Goal: Task Accomplishment & Management: Use online tool/utility

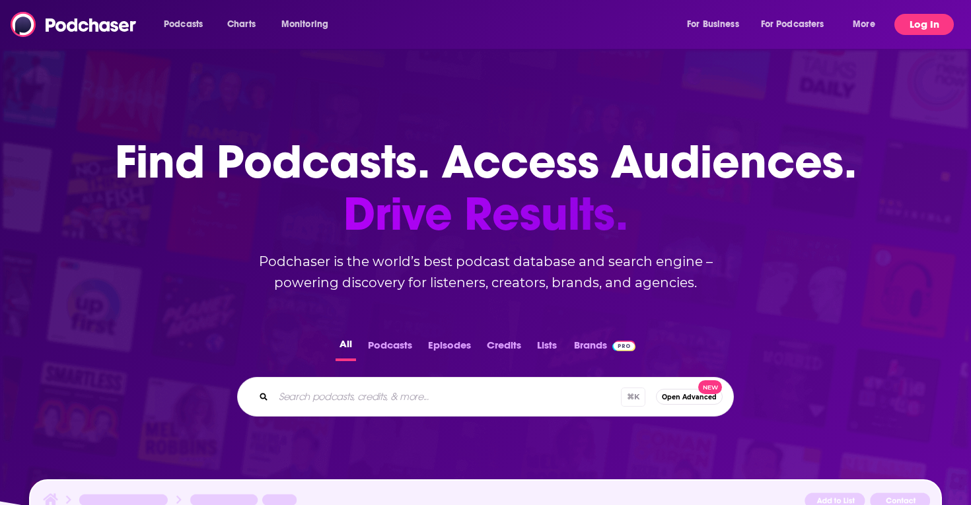
click at [918, 24] on button "Log In" at bounding box center [923, 24] width 59 height 21
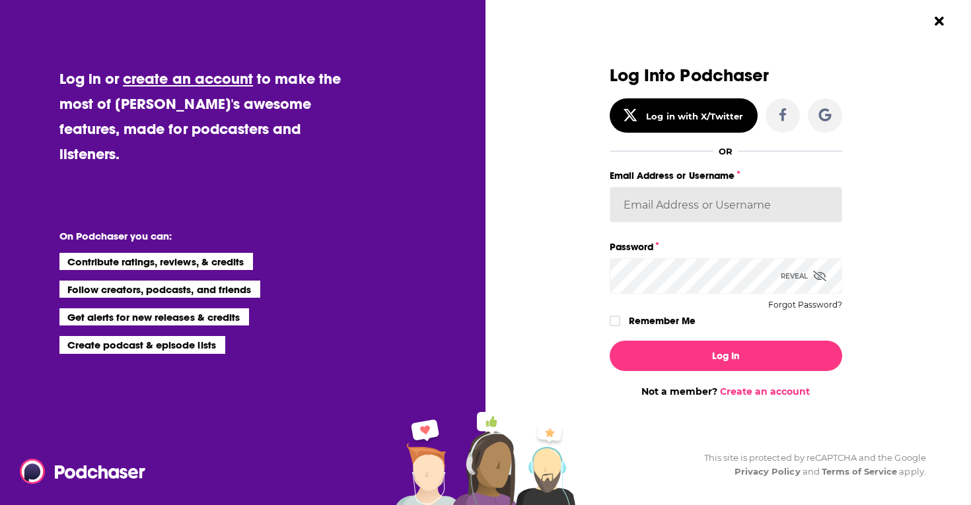
type input "Sydneyk"
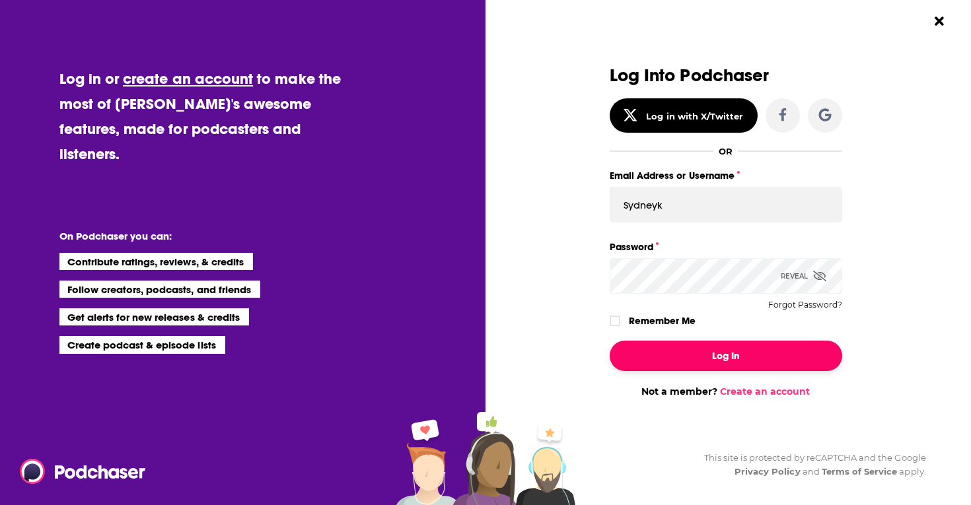
click at [720, 354] on button "Log In" at bounding box center [726, 356] width 233 height 30
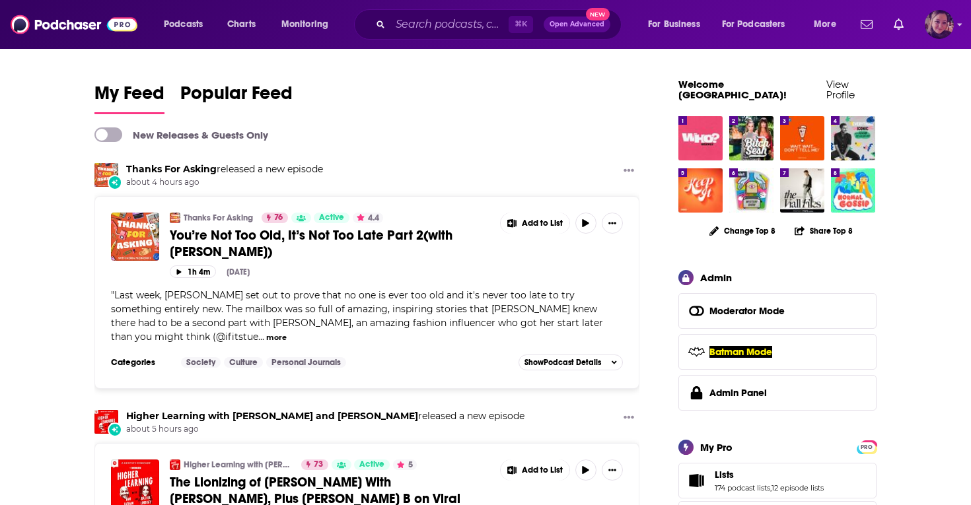
click at [940, 30] on img "Logged in as Sydneyk" at bounding box center [939, 24] width 29 height 29
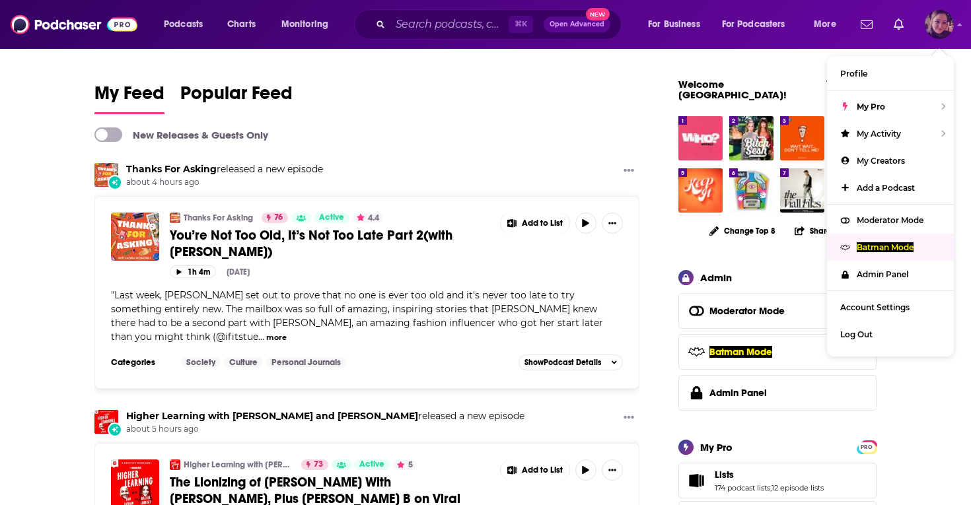
click at [867, 237] on div "Batman Mode" at bounding box center [890, 247] width 127 height 27
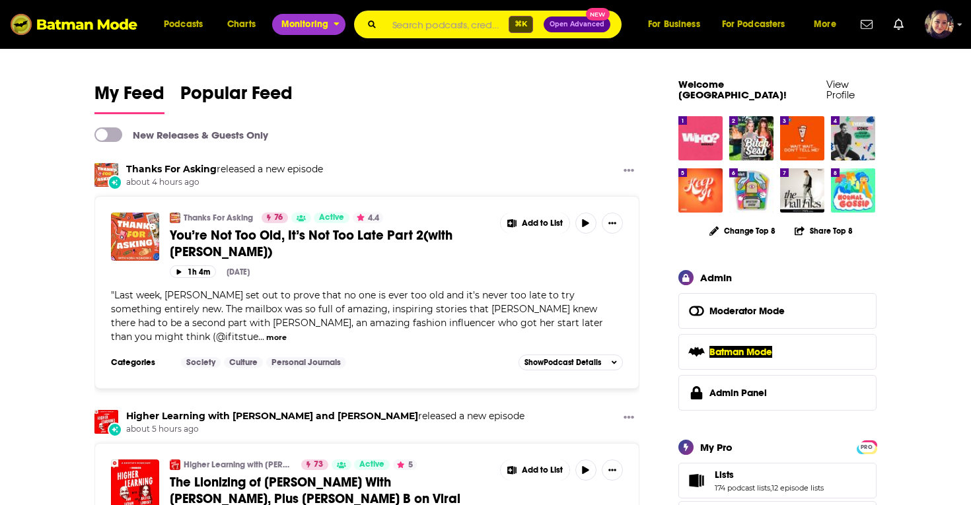
click at [308, 23] on span "Monitoring" at bounding box center [304, 24] width 47 height 18
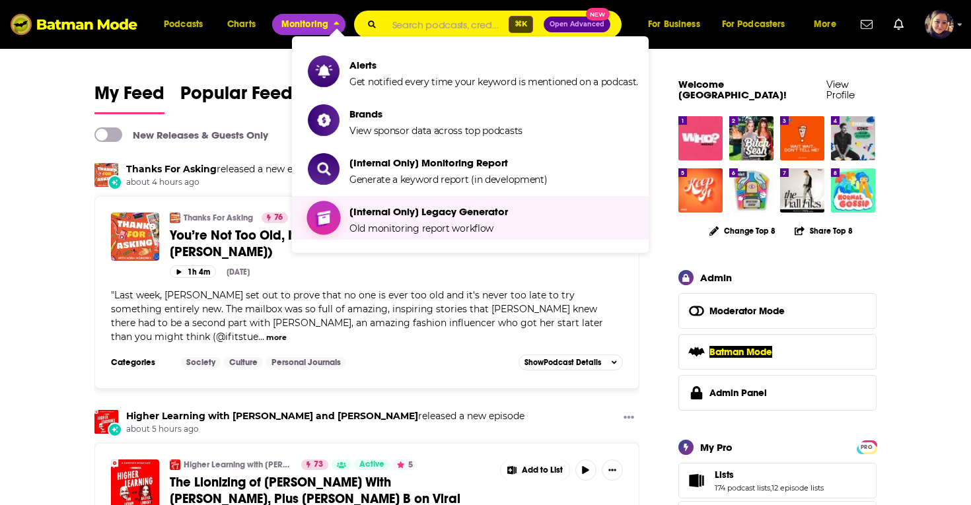
click at [384, 219] on span "[Internal Only] Legacy Generator Old monitoring report workflow" at bounding box center [428, 217] width 159 height 33
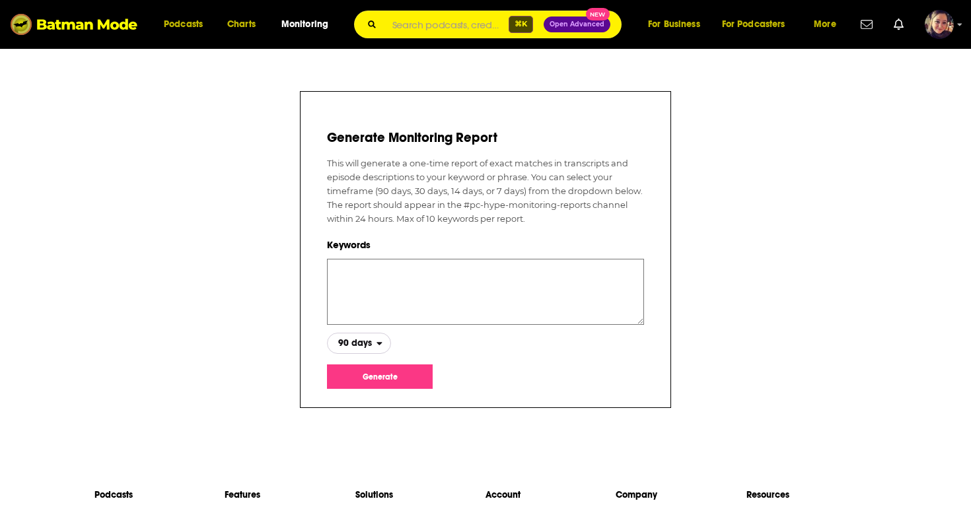
click at [369, 349] on span "90 days" at bounding box center [352, 343] width 49 height 22
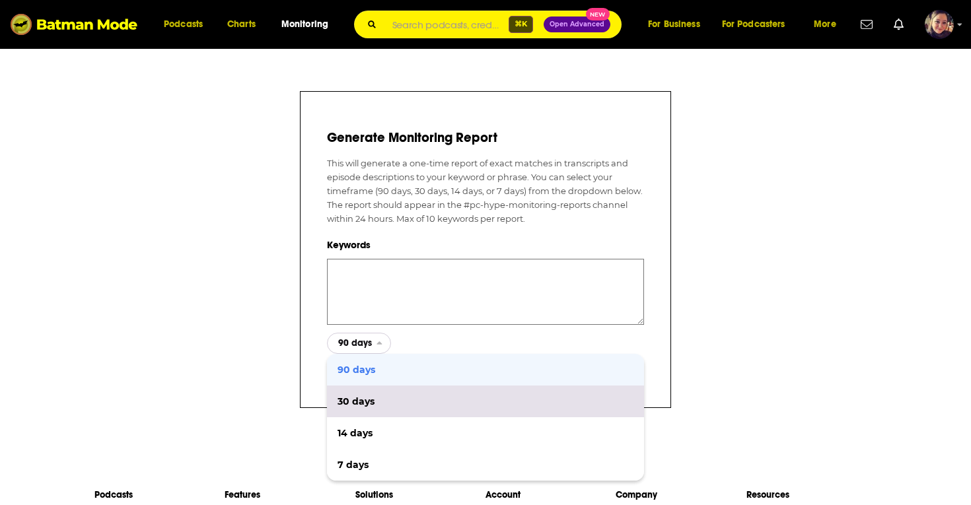
click at [361, 406] on span "30 days" at bounding box center [486, 401] width 296 height 9
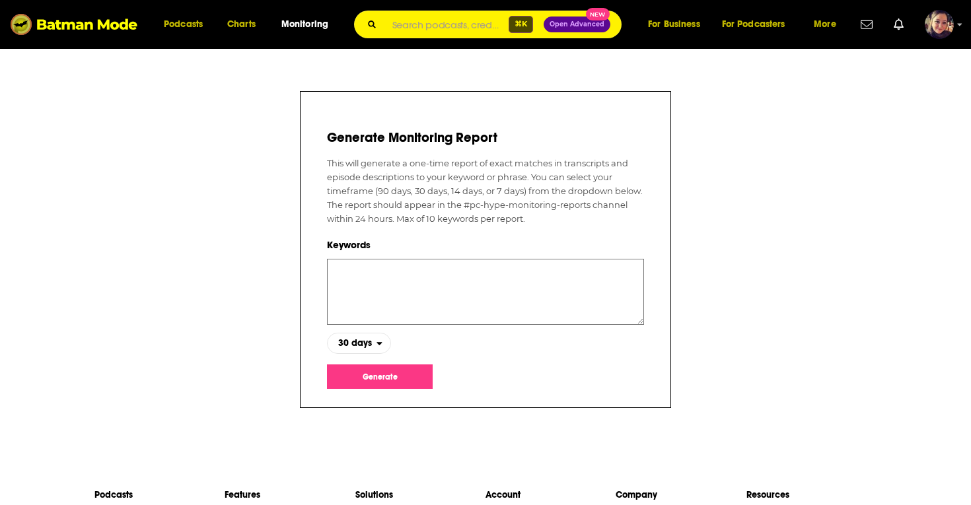
click at [348, 281] on textarea at bounding box center [485, 292] width 317 height 66
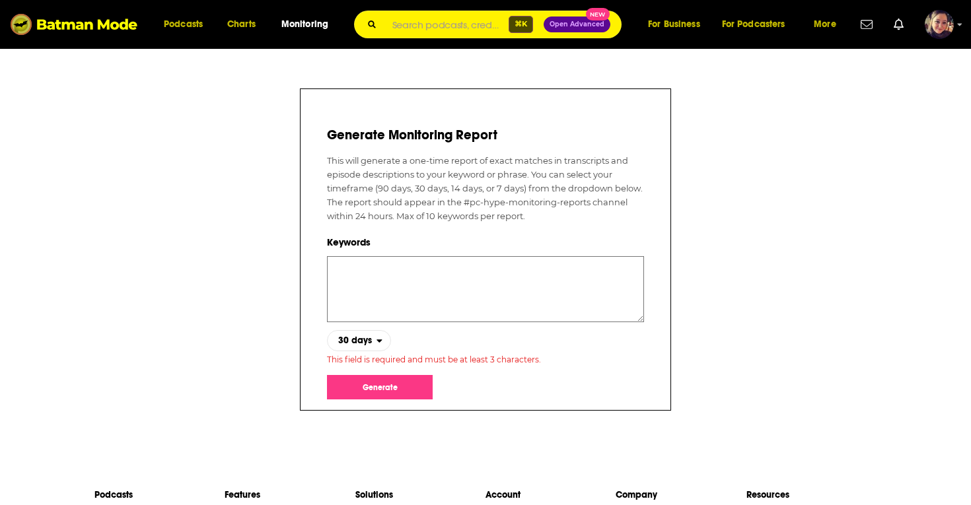
paste textarea "Celebrity Cruises"
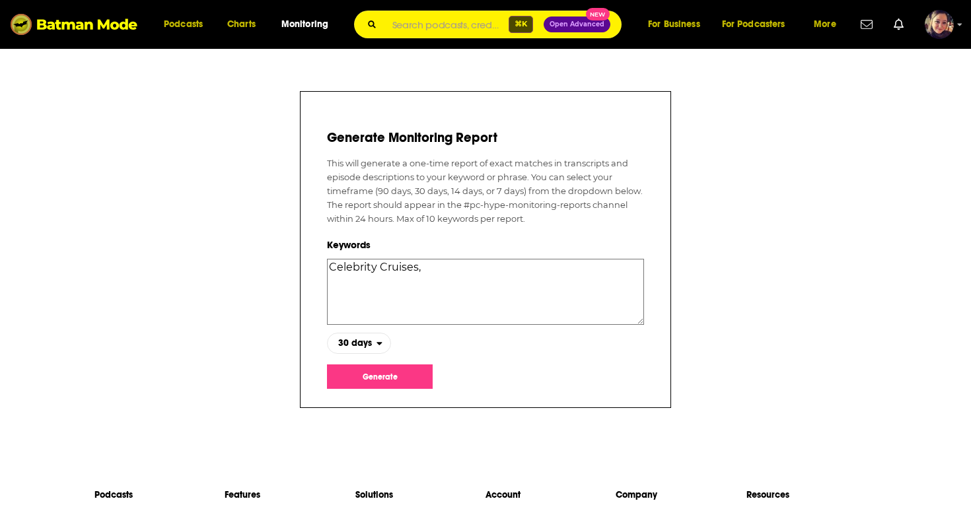
paste textarea "American Frozen Food Institute"
paste textarea "AFFI"
type textarea "Celebrity Cruises, American Frozen Food Institute, AFFI"
click at [378, 372] on button "Generate" at bounding box center [380, 377] width 106 height 24
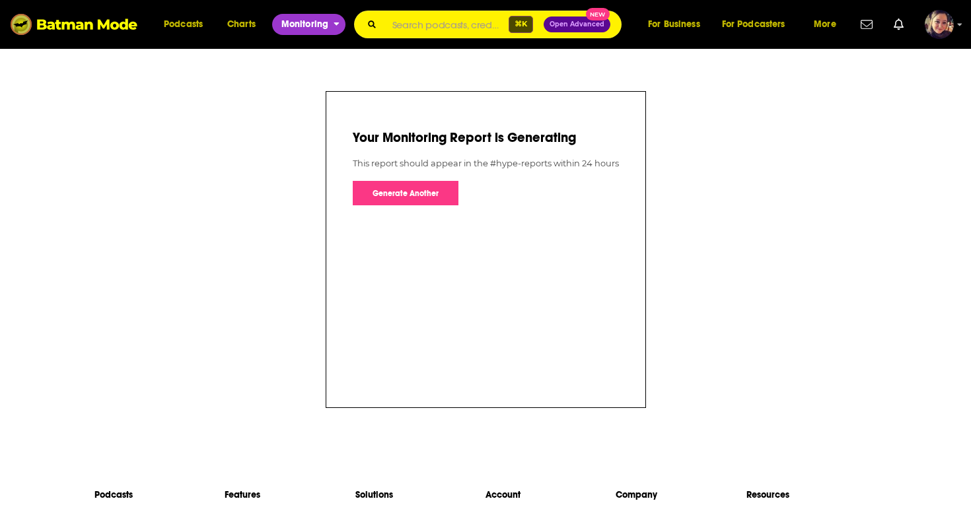
click at [308, 33] on span "Monitoring" at bounding box center [304, 24] width 47 height 18
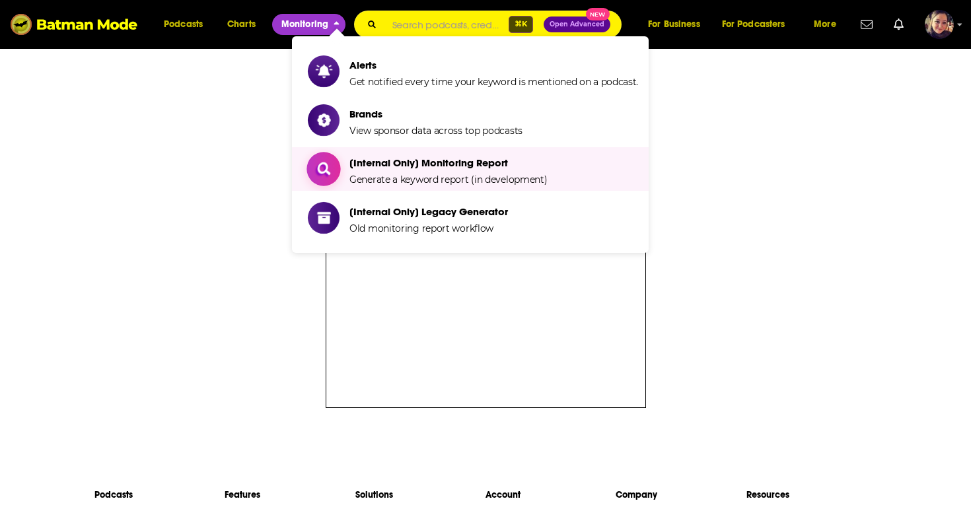
click at [380, 182] on span "Generate a keyword report (in development)" at bounding box center [448, 180] width 198 height 12
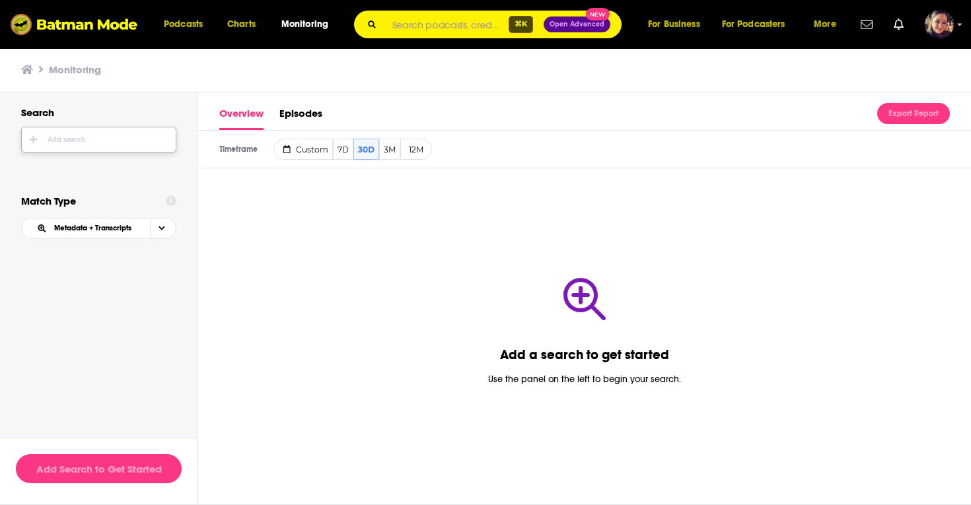
click at [82, 135] on span "white_button-icon Add search" at bounding box center [99, 139] width 154 height 24
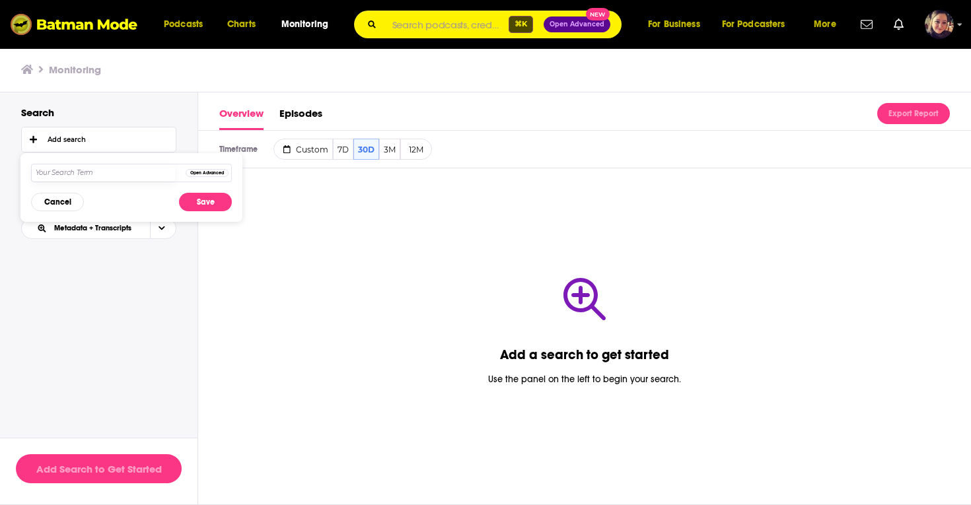
click at [67, 170] on input "text" at bounding box center [103, 172] width 143 height 17
type input "C"
type input ""Celebrity Cruises""
click at [207, 203] on button "Save" at bounding box center [205, 202] width 53 height 18
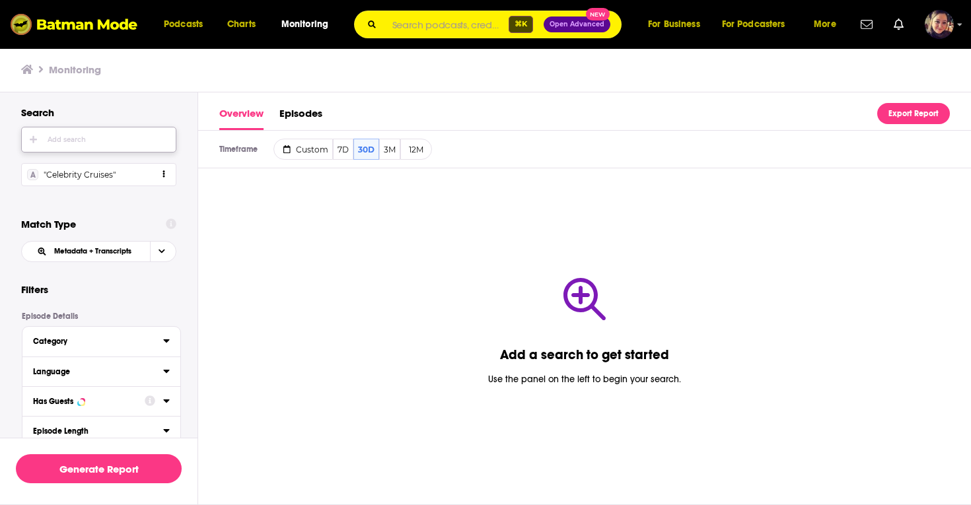
click at [61, 137] on div "Add search" at bounding box center [67, 140] width 38 height 8
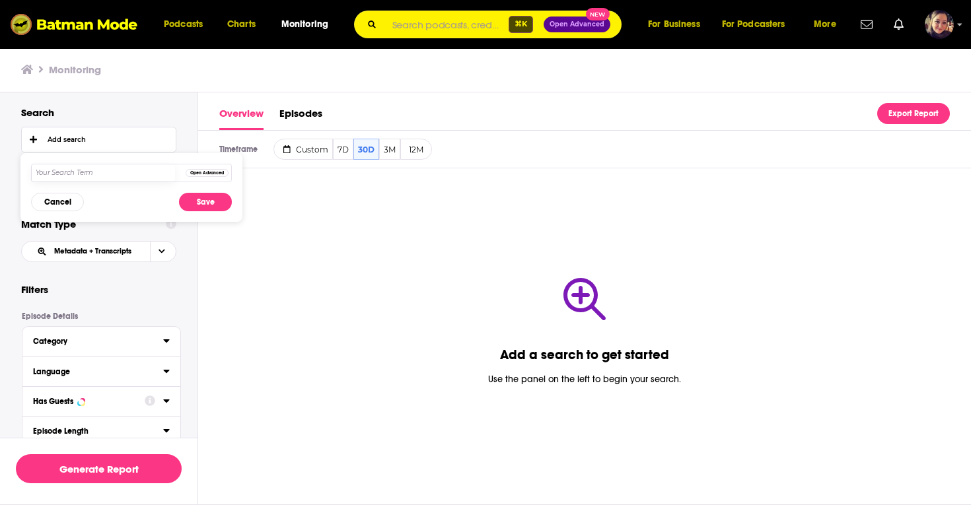
click at [74, 174] on input "text" at bounding box center [103, 172] width 143 height 17
paste input "American Frozen Food Institute"
type input ""American Frozen Food Institute""
click at [202, 200] on button "Save" at bounding box center [205, 202] width 53 height 18
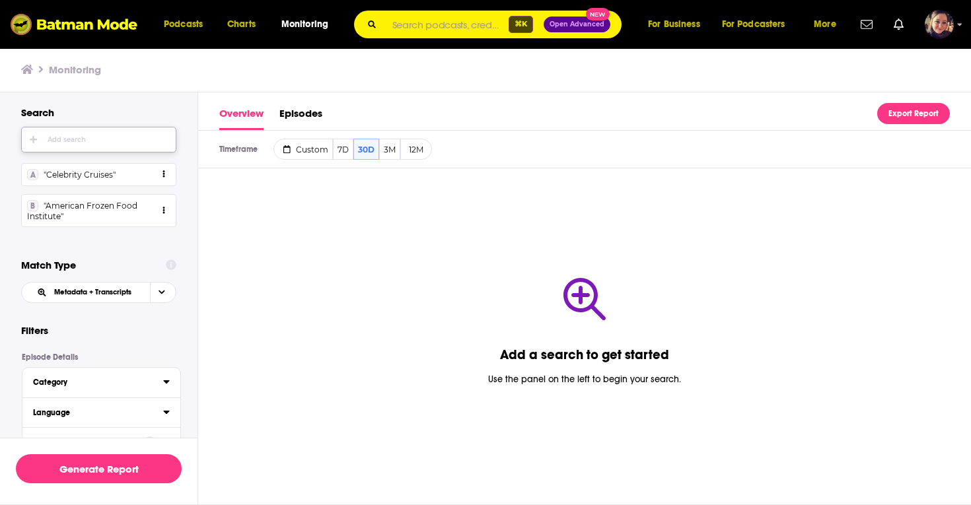
click at [81, 139] on div "Add search" at bounding box center [67, 140] width 38 height 8
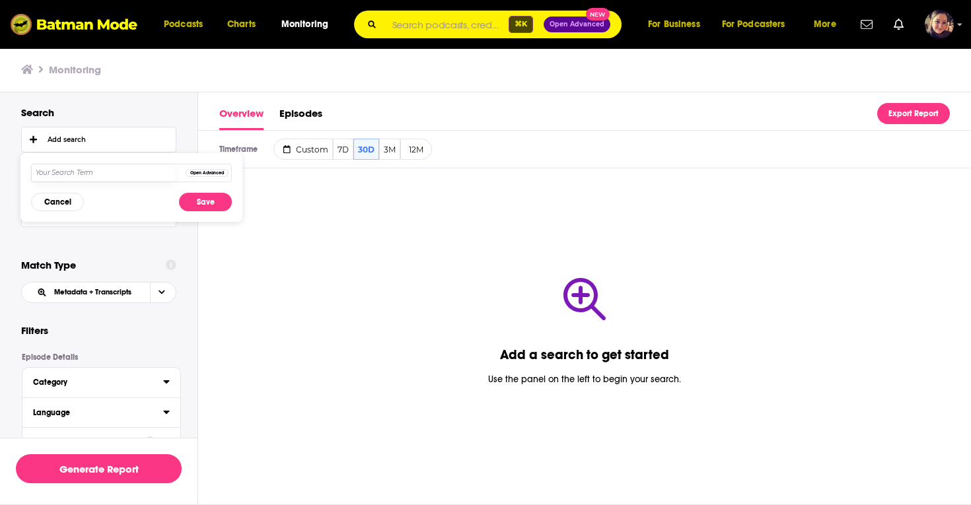
click at [74, 171] on input "text" at bounding box center [103, 172] width 143 height 17
type input "AFFI"
click at [205, 201] on button "Save" at bounding box center [205, 202] width 53 height 18
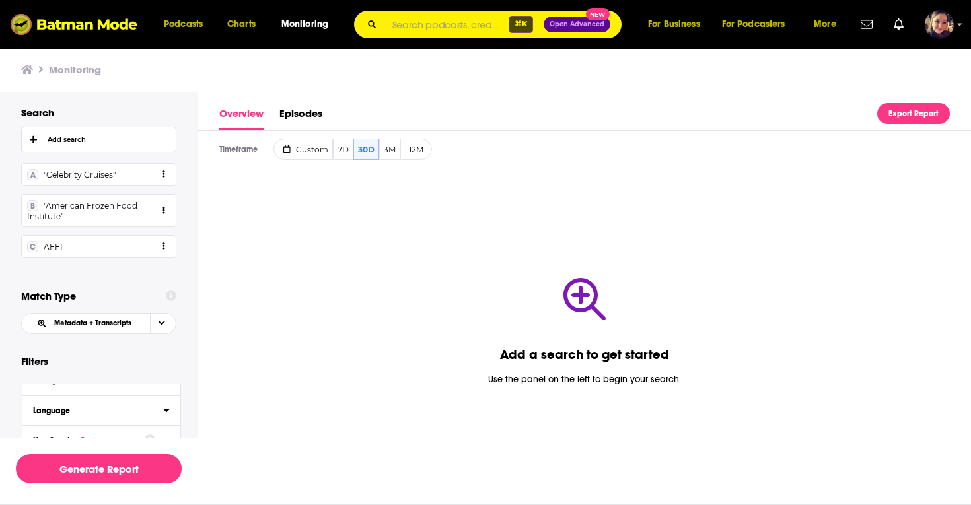
scroll to position [40, 0]
click at [166, 404] on icon at bounding box center [166, 403] width 6 height 3
click at [38, 415] on icon at bounding box center [38, 415] width 8 height 8
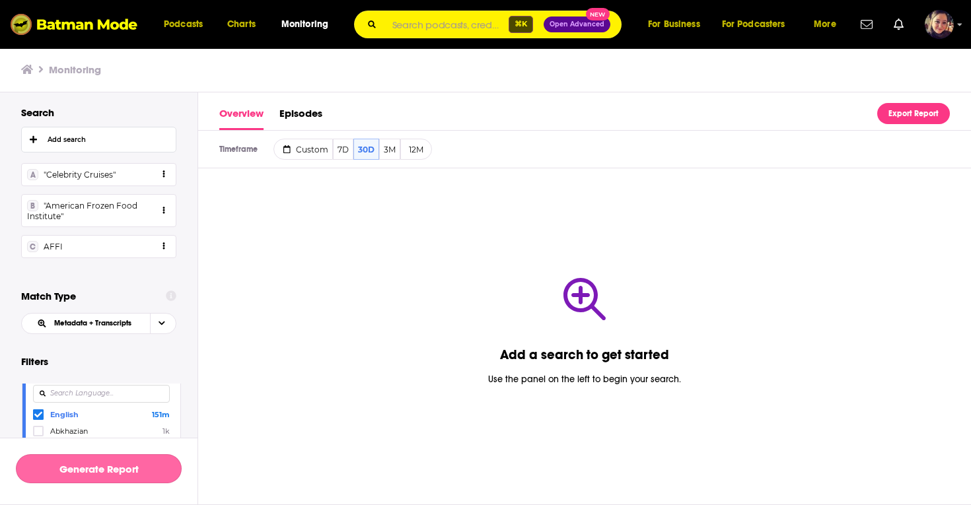
click at [90, 471] on button "Generate Report" at bounding box center [99, 468] width 166 height 29
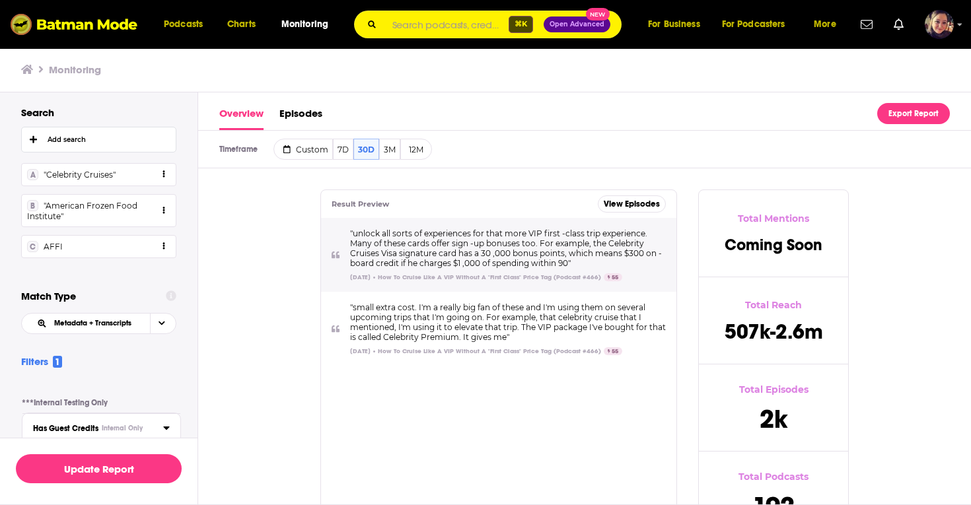
scroll to position [593, 0]
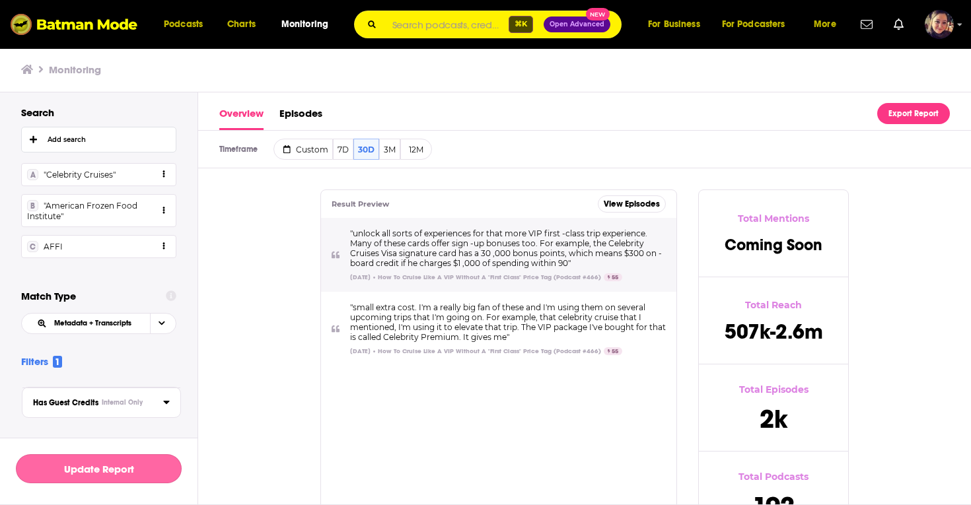
click at [83, 478] on button "Update Report" at bounding box center [99, 468] width 166 height 29
click at [630, 203] on link "View Episodes" at bounding box center [632, 204] width 68 height 17
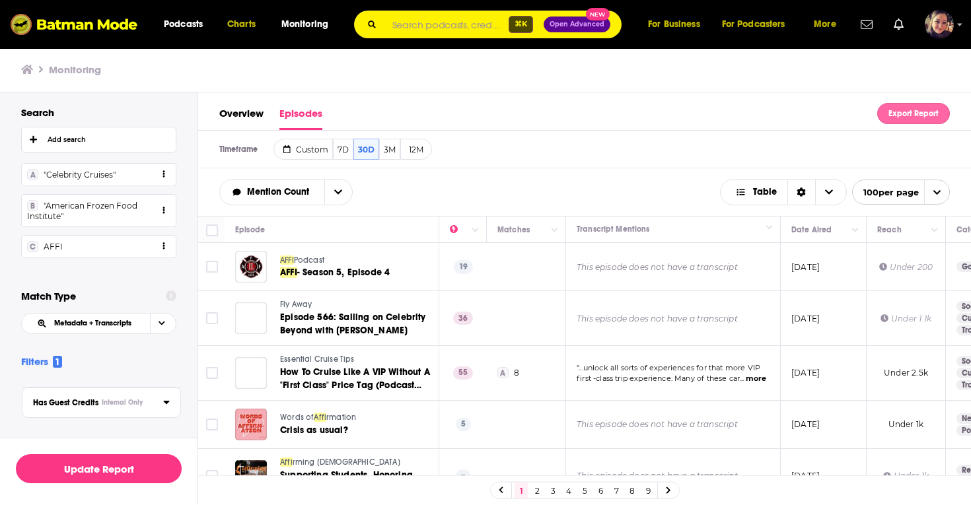
click at [909, 114] on button "Export Report" at bounding box center [913, 113] width 73 height 21
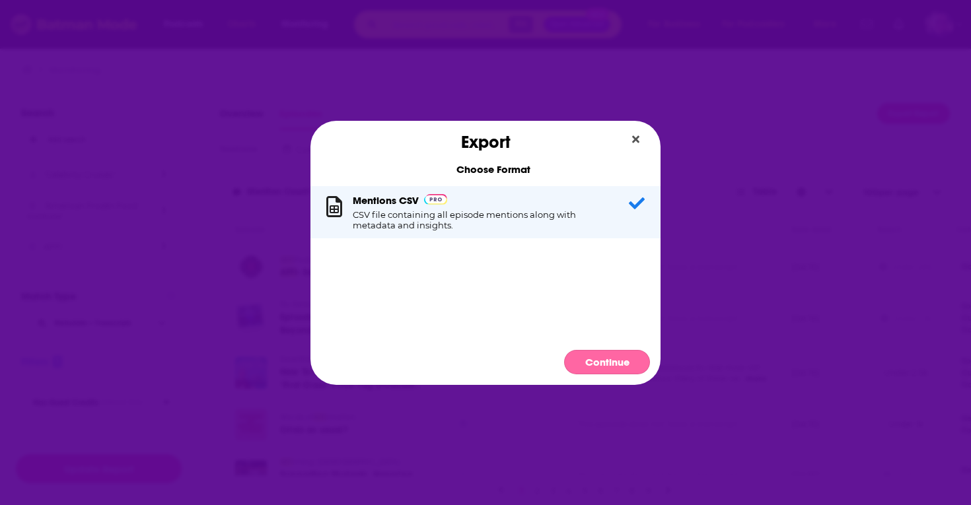
click at [610, 364] on button "Continue" at bounding box center [607, 362] width 86 height 24
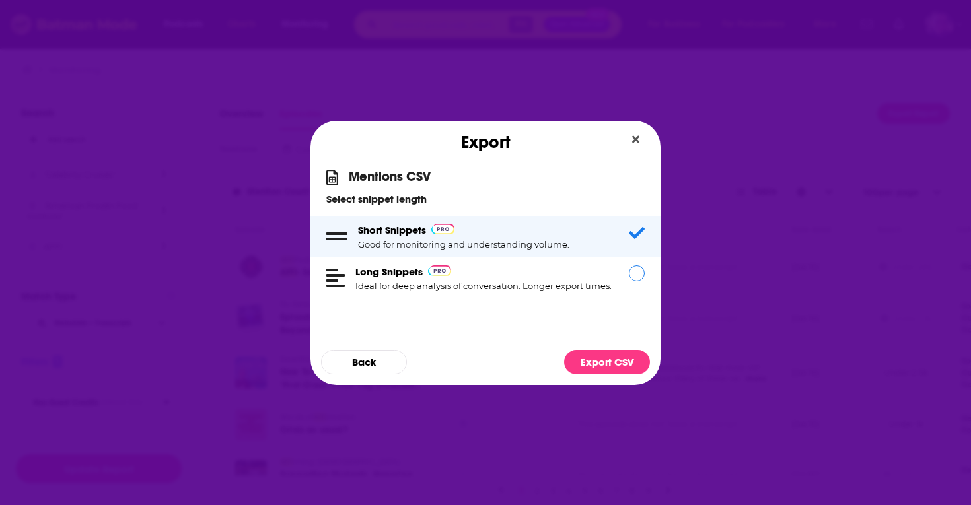
click at [631, 274] on div "Dialog" at bounding box center [637, 274] width 16 height 16
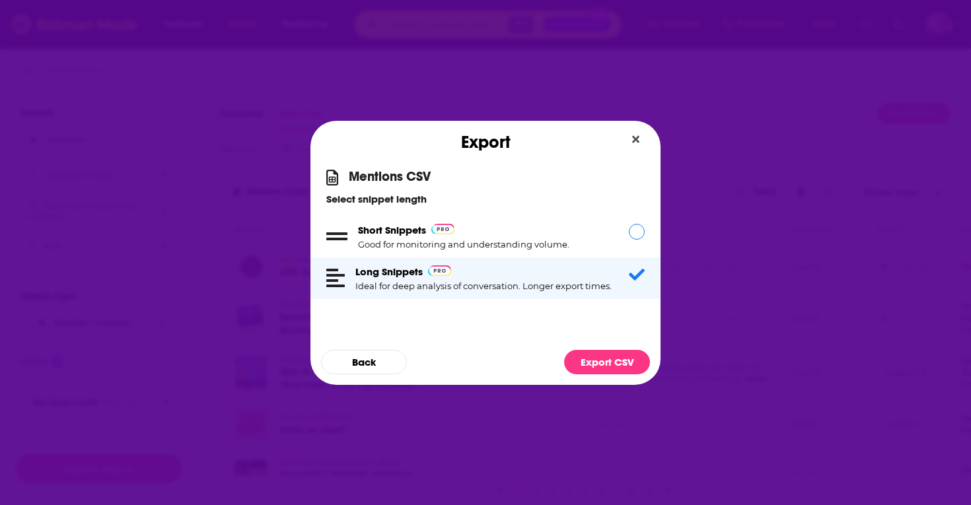
click at [638, 234] on div "Dialog" at bounding box center [637, 232] width 16 height 16
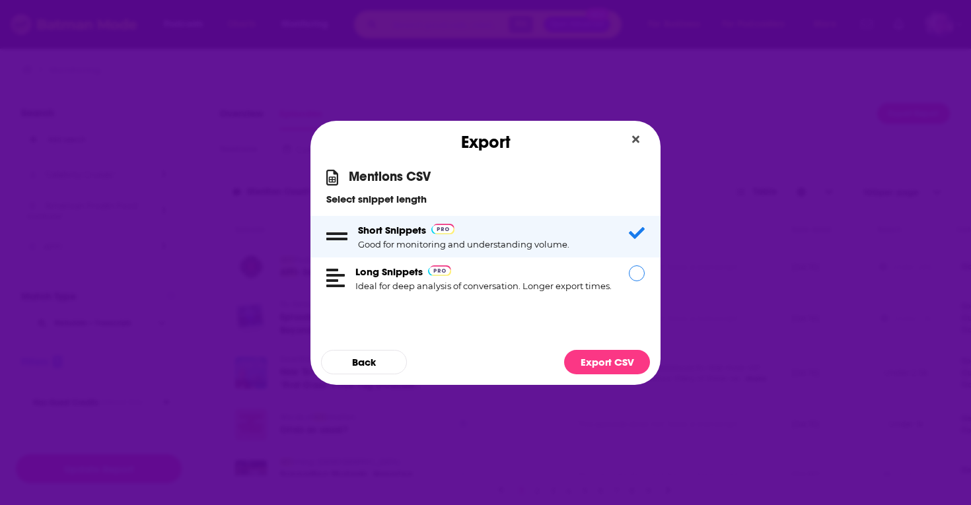
click at [638, 274] on div "Dialog" at bounding box center [637, 274] width 16 height 16
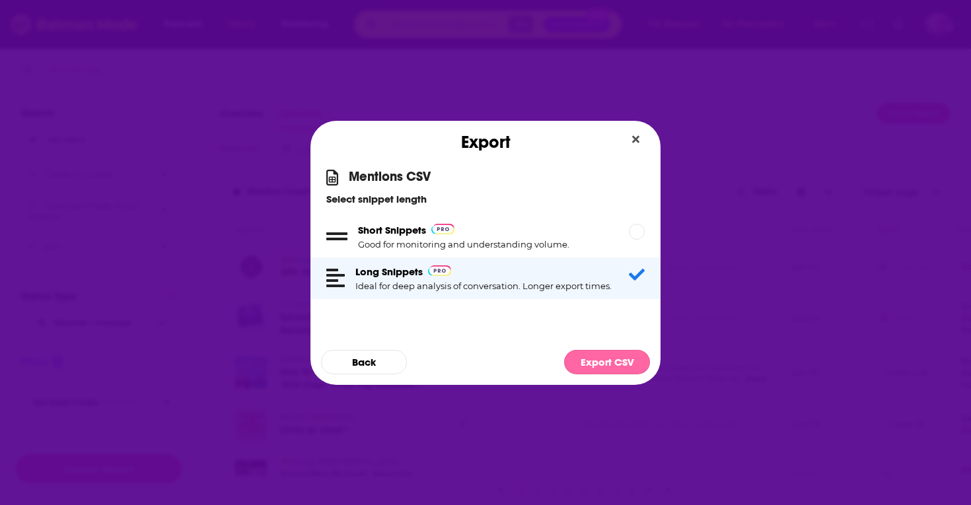
click at [604, 358] on button "Export CSV" at bounding box center [607, 362] width 86 height 24
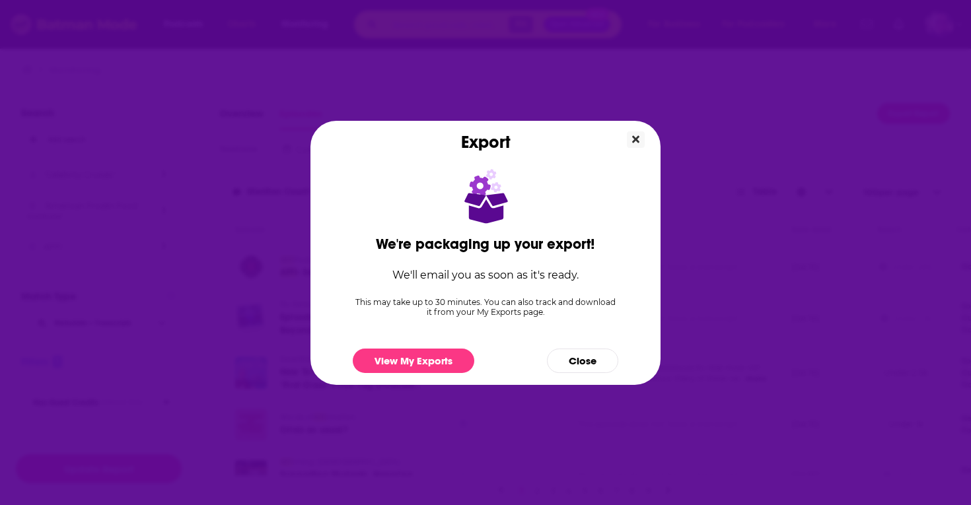
click at [635, 141] on icon "Close" at bounding box center [635, 139] width 7 height 11
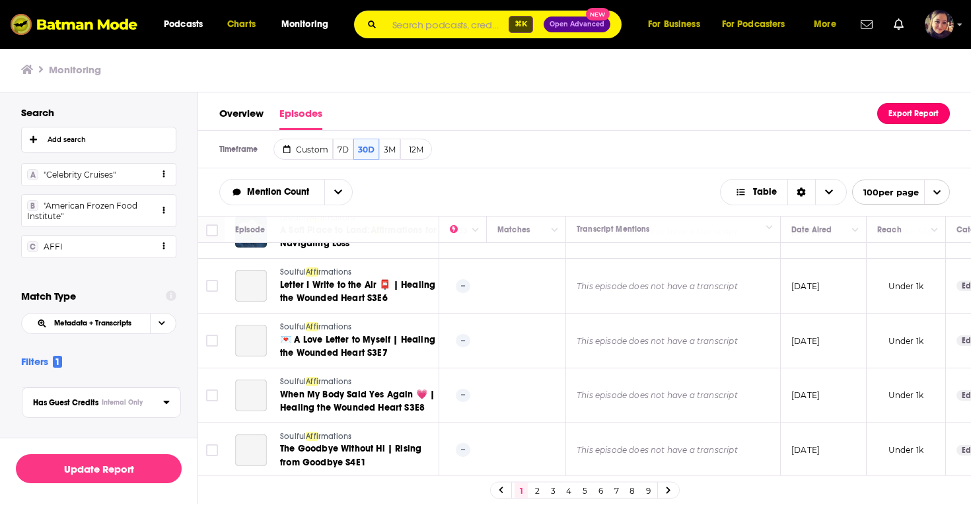
scroll to position [1, 0]
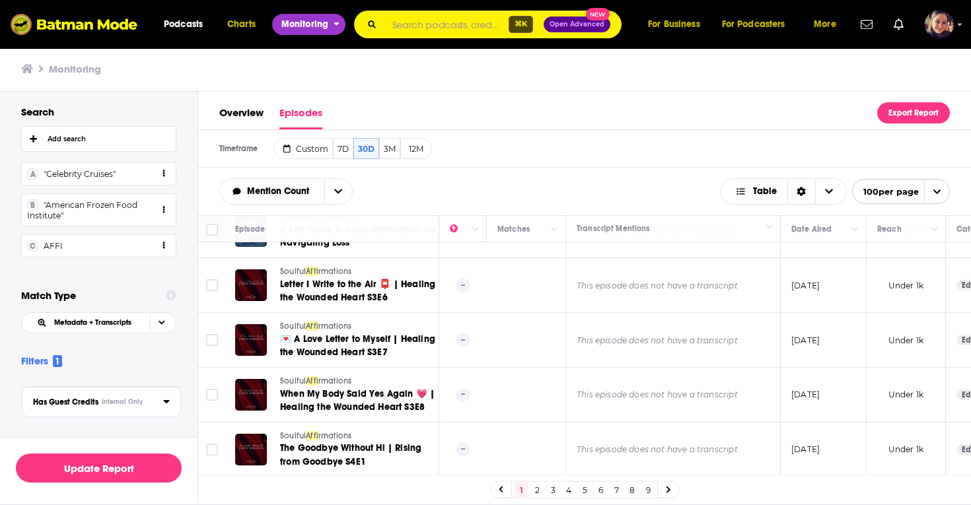
click at [316, 26] on span "Monitoring" at bounding box center [304, 24] width 47 height 18
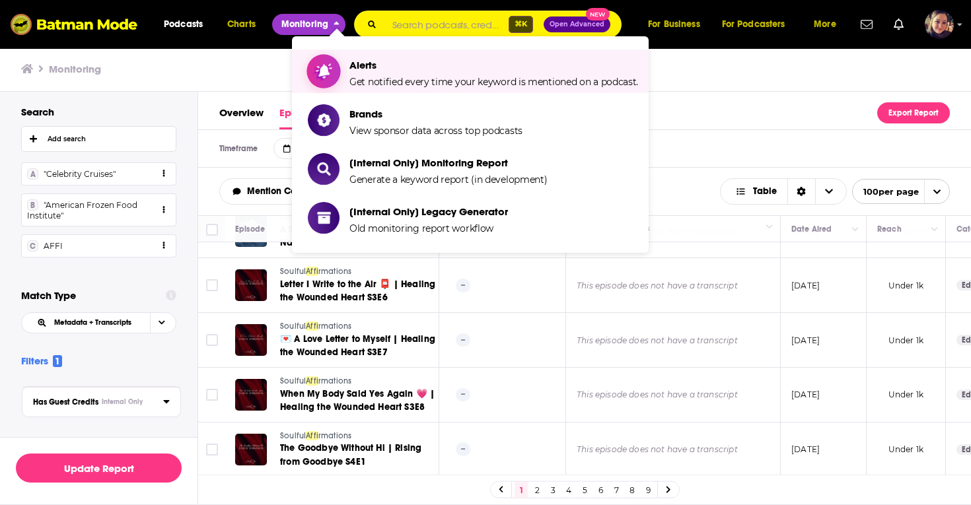
click at [370, 65] on span "Alerts" at bounding box center [493, 65] width 289 height 13
